Goal: Navigation & Orientation: Find specific page/section

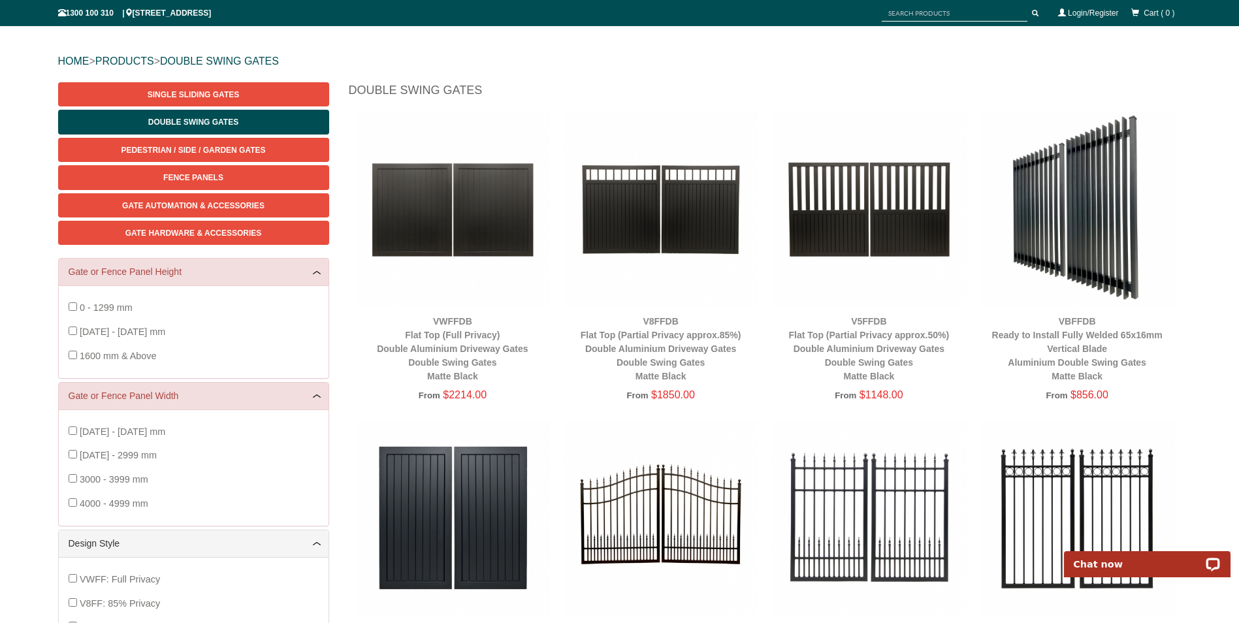
scroll to position [102, 0]
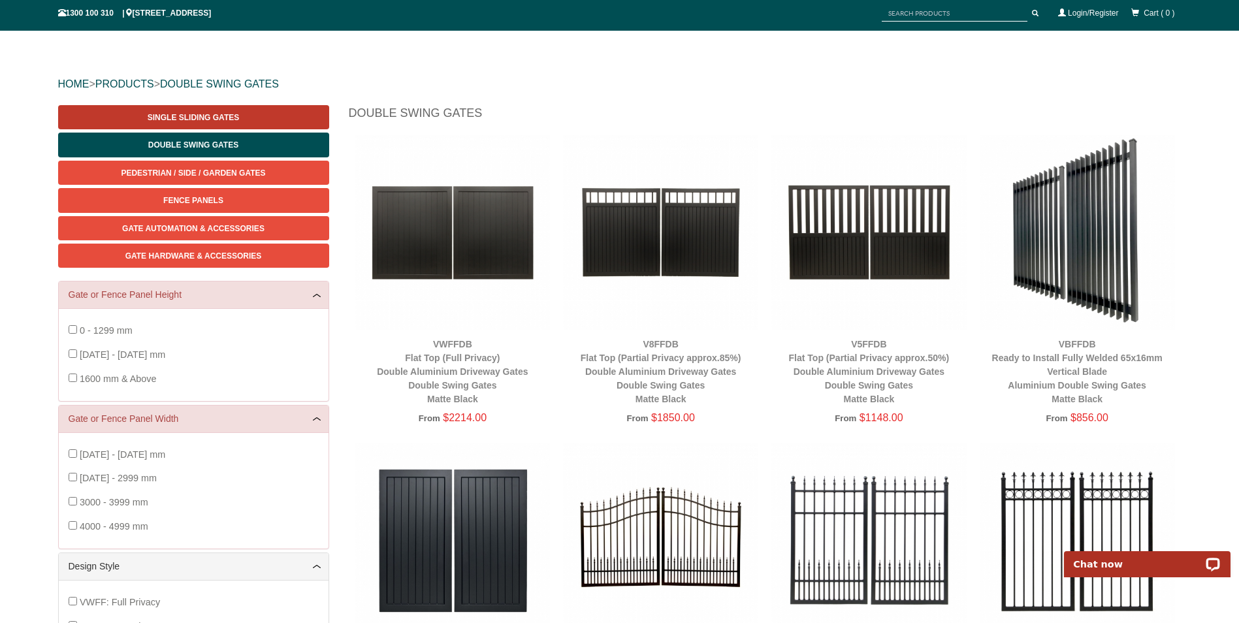
click at [155, 113] on span "Single Sliding Gates" at bounding box center [193, 117] width 91 height 9
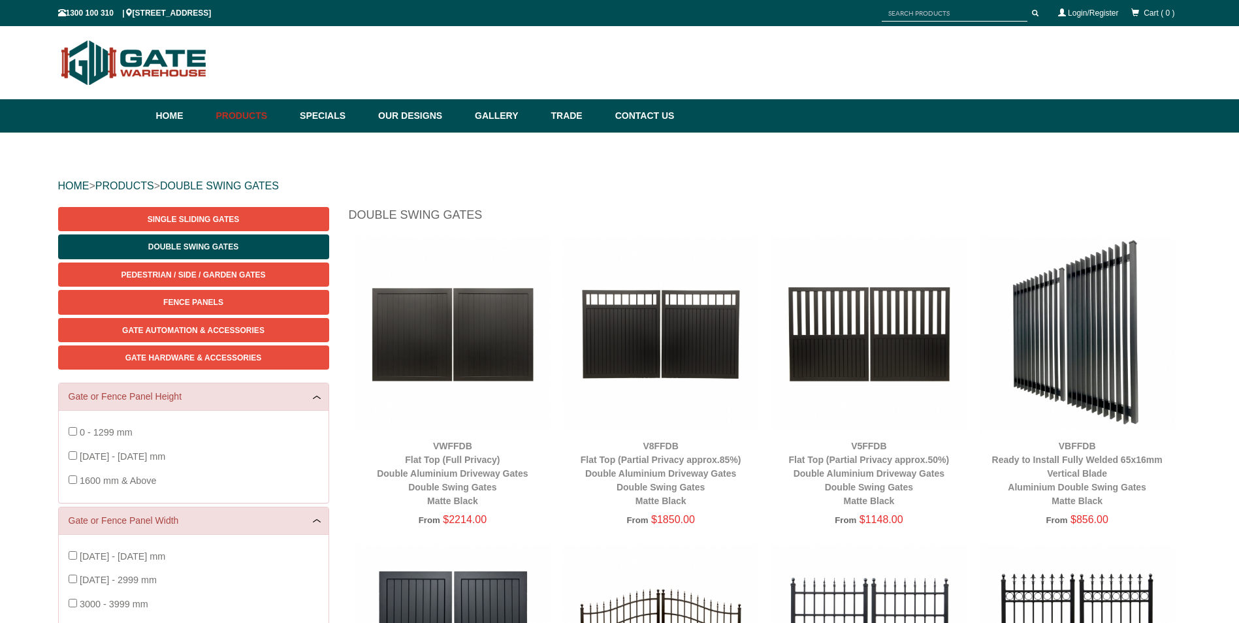
scroll to position [33, 0]
